Goal: Task Accomplishment & Management: Use online tool/utility

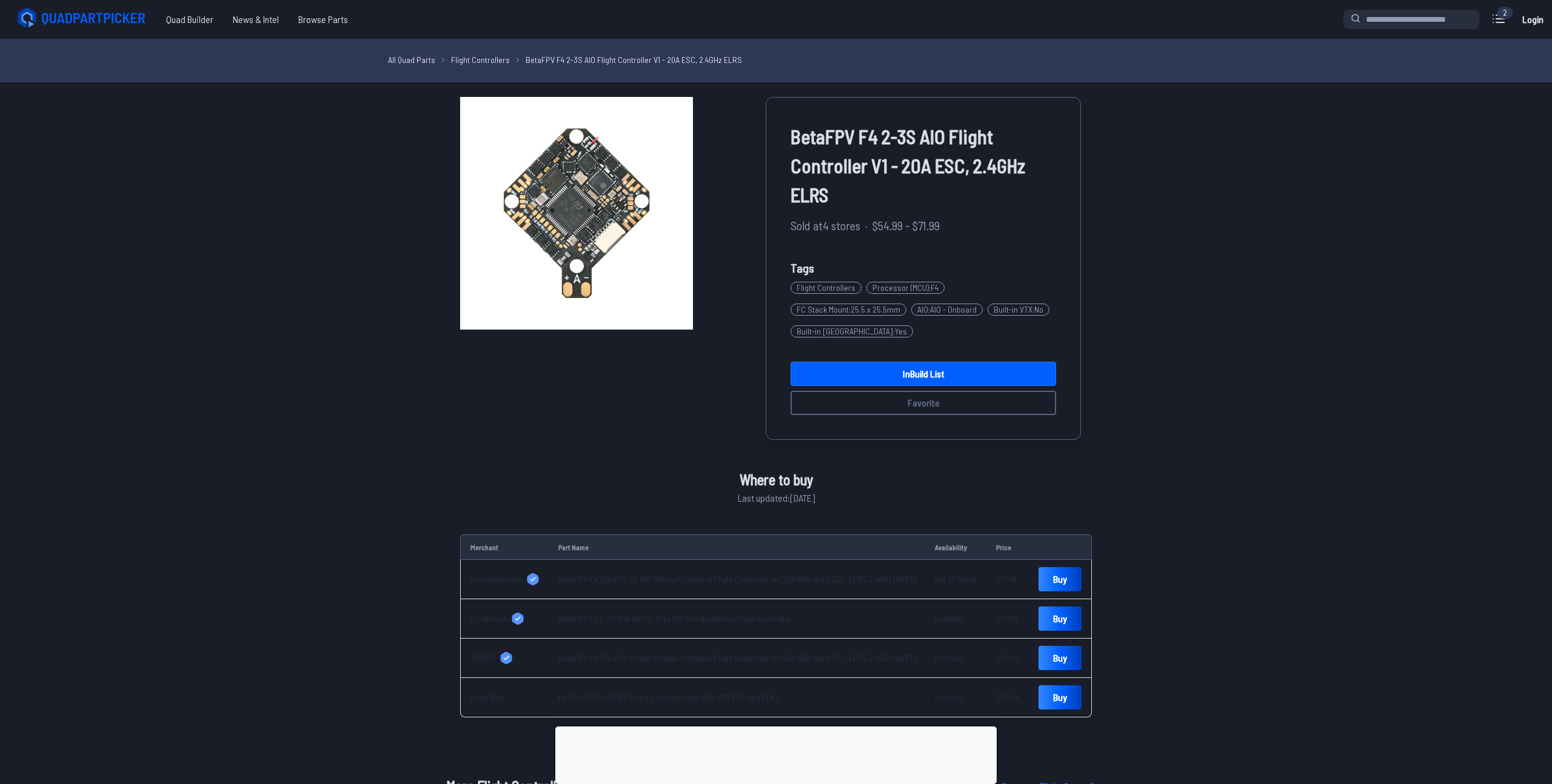
click at [111, 19] on icon at bounding box center [83, 18] width 136 height 24
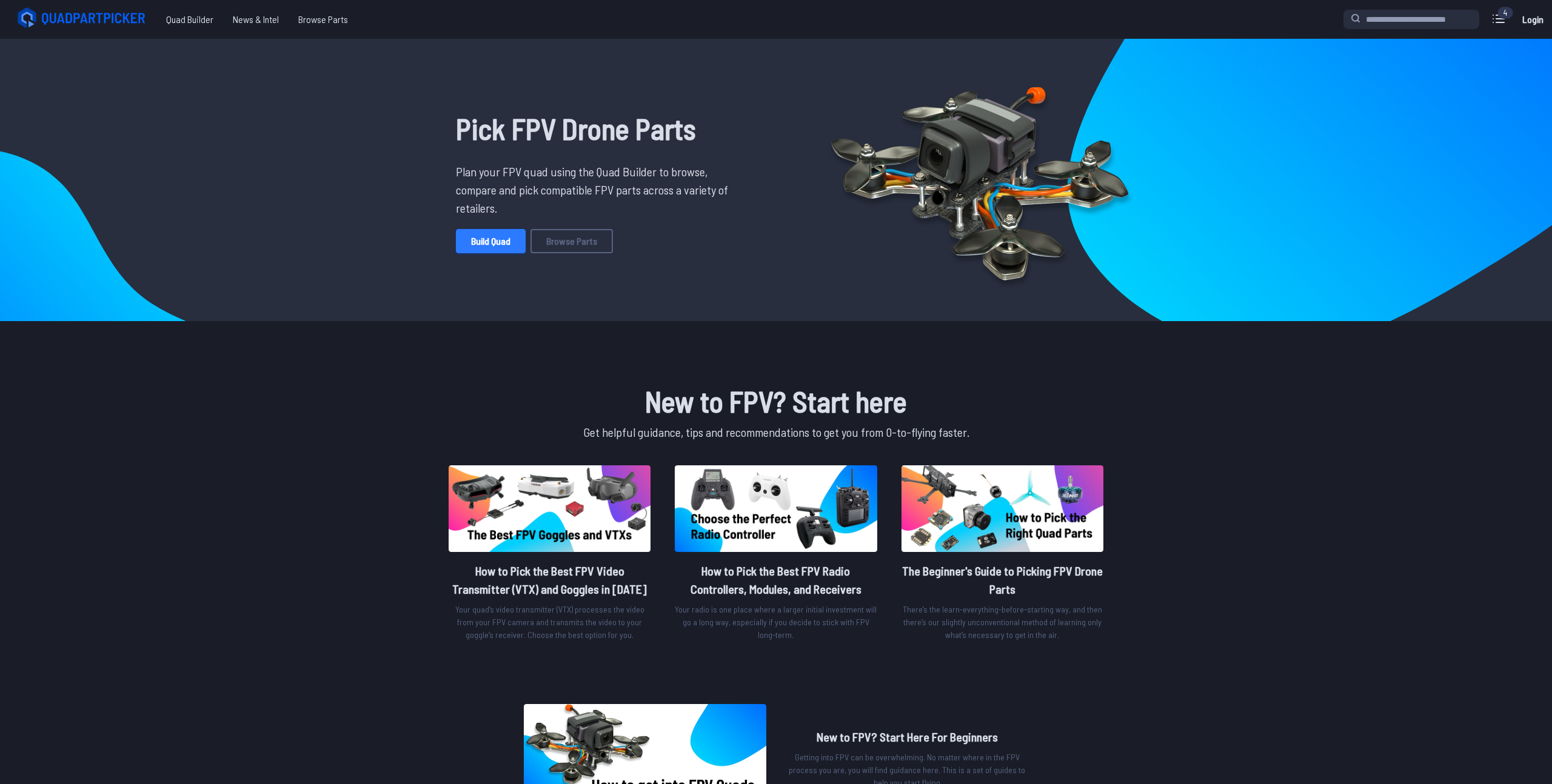
click at [483, 247] on link "Build Quad" at bounding box center [491, 241] width 70 height 24
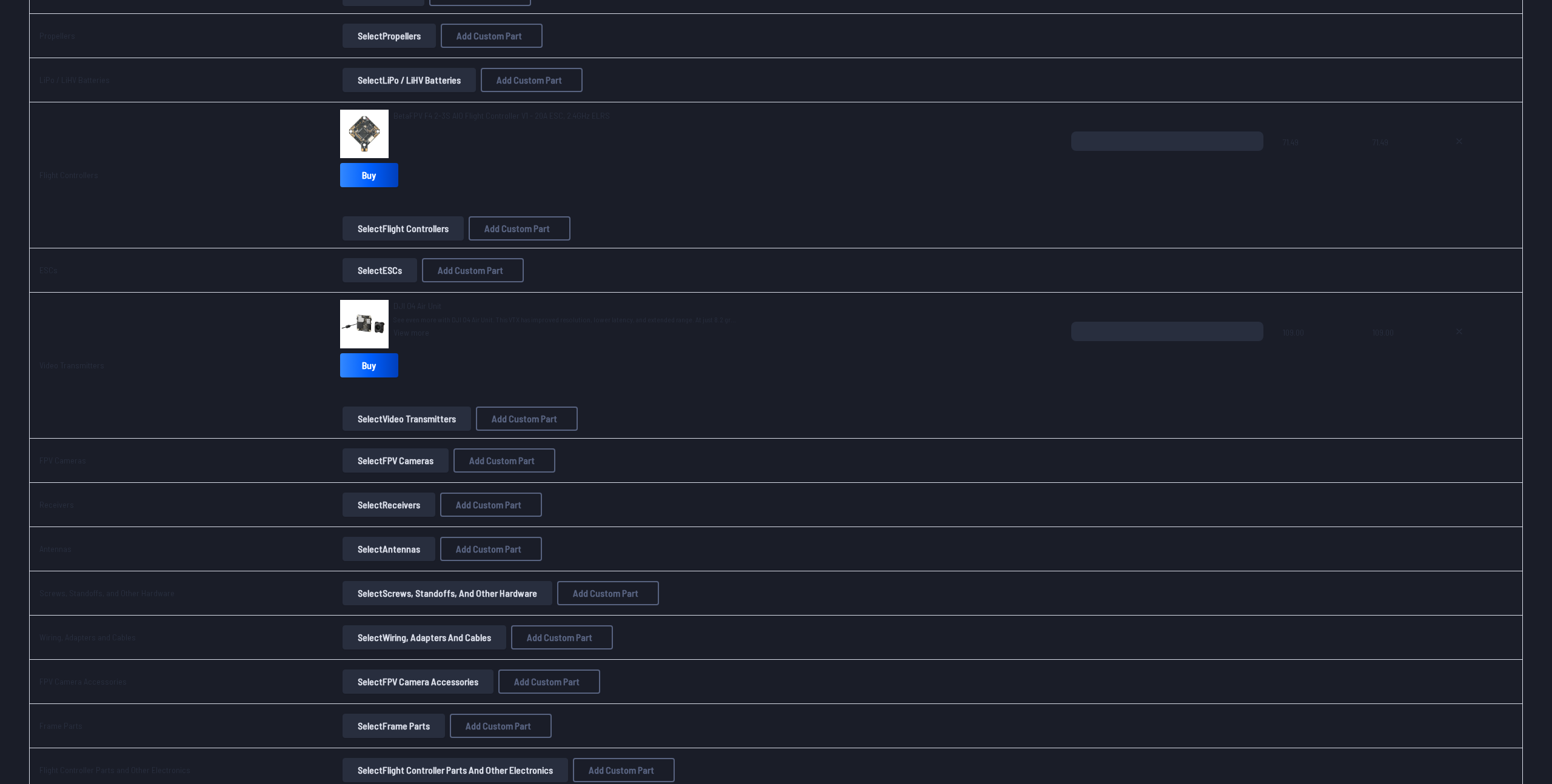
scroll to position [463, 0]
click at [1456, 331] on icon at bounding box center [1459, 331] width 5 height 5
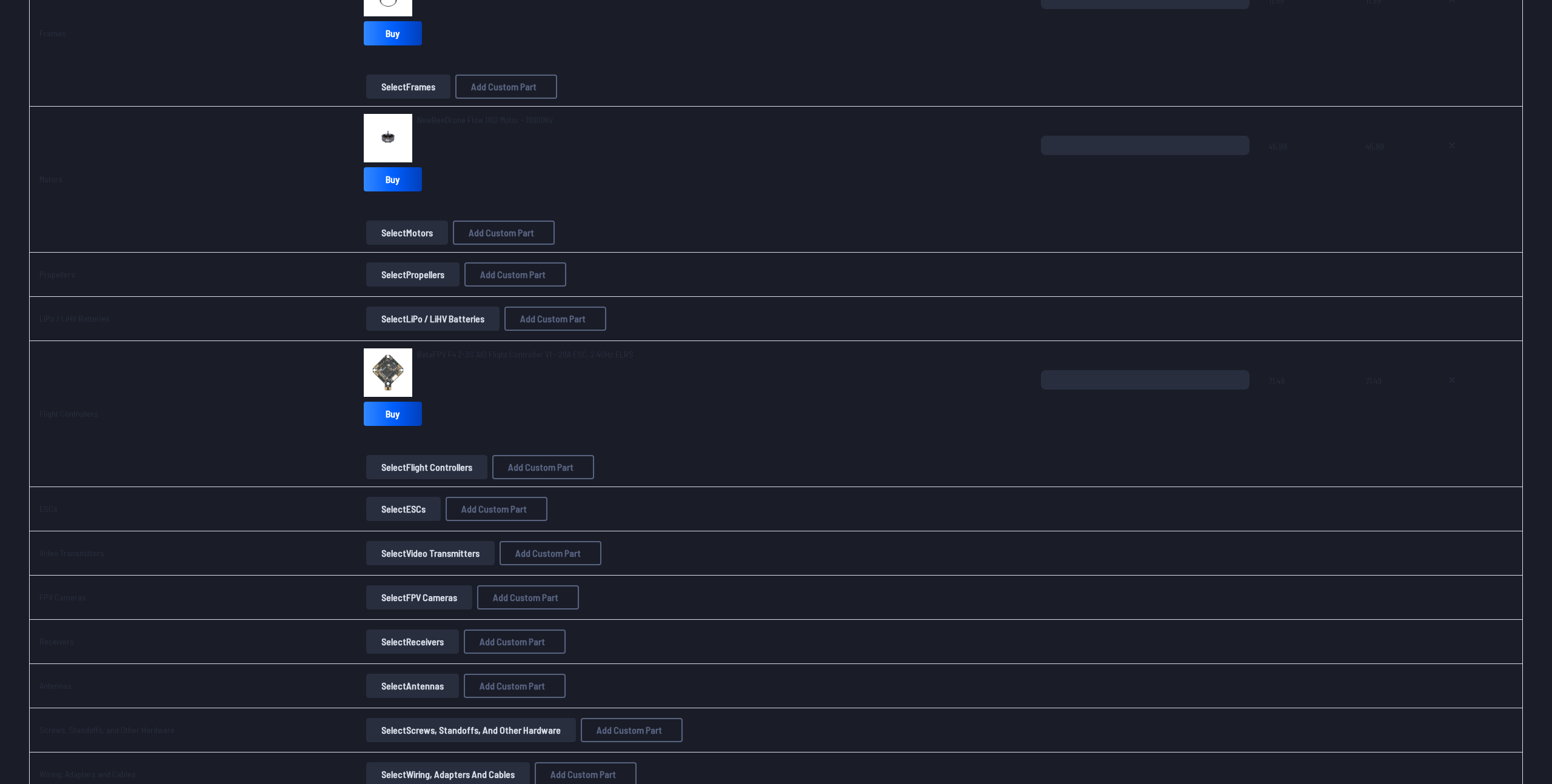
scroll to position [0, 0]
